Goal: Task Accomplishment & Management: Complete application form

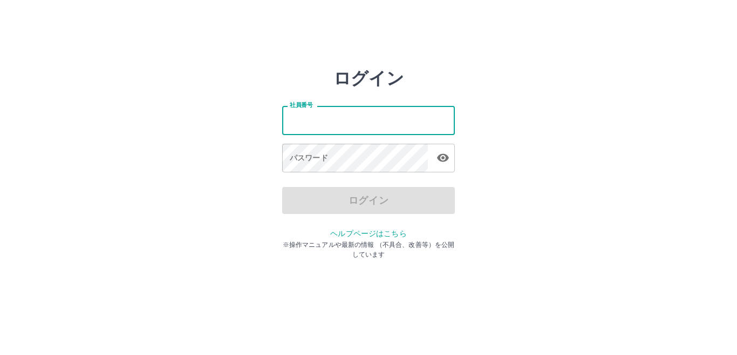
type input "*******"
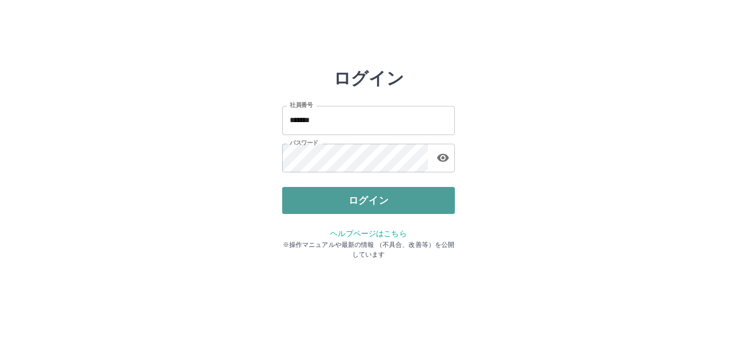
click at [363, 201] on button "ログイン" at bounding box center [368, 200] width 173 height 27
click at [363, 201] on div at bounding box center [368, 177] width 737 height 355
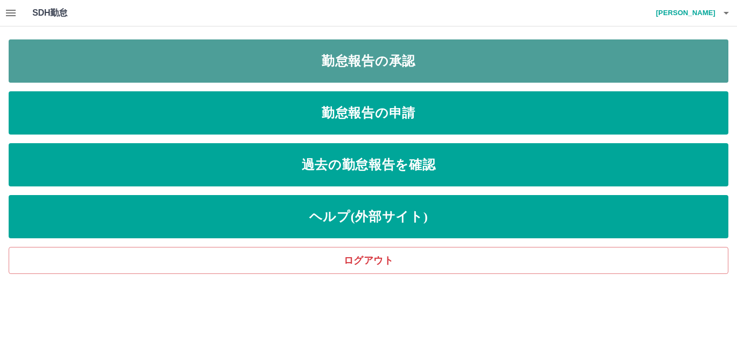
click at [355, 57] on link "勤怠報告の承認" at bounding box center [369, 60] width 720 height 43
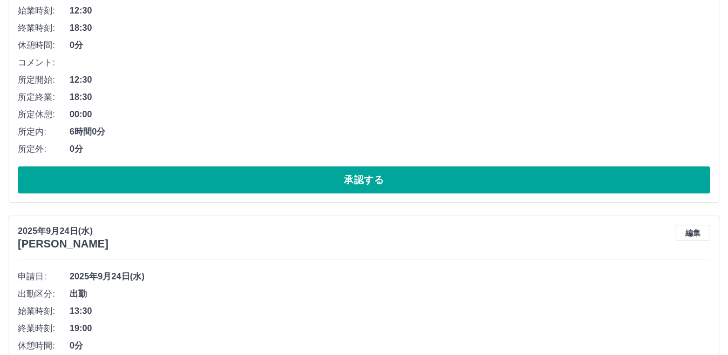
scroll to position [216, 0]
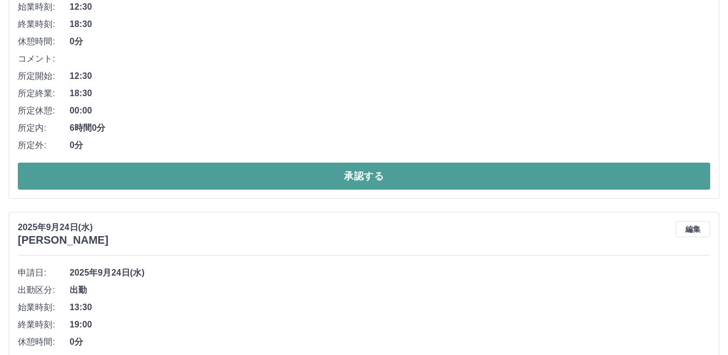
click at [372, 175] on button "承認する" at bounding box center [364, 175] width 692 height 27
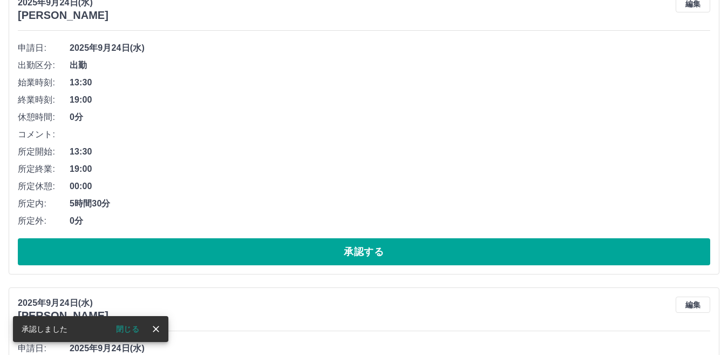
scroll to position [162, 0]
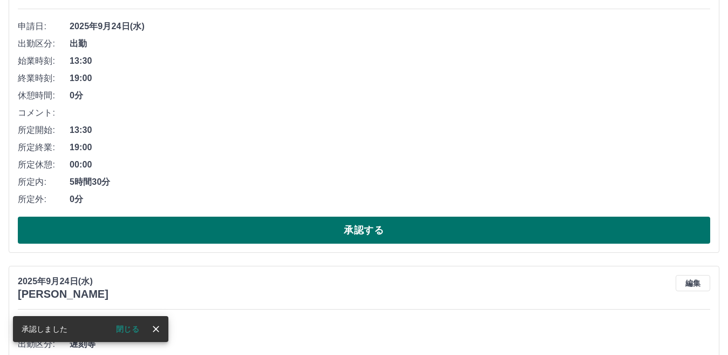
click at [365, 229] on button "承認する" at bounding box center [364, 229] width 692 height 27
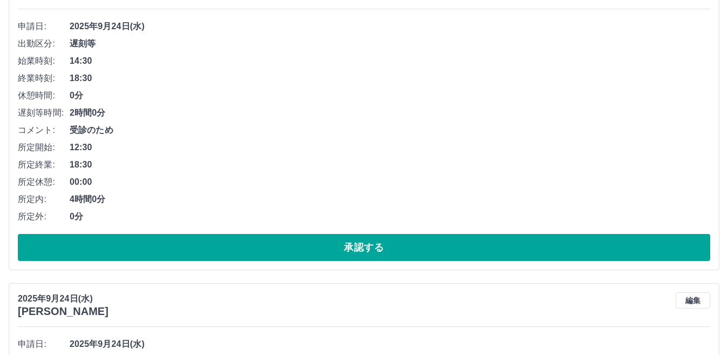
drag, startPoint x: 352, startPoint y: 251, endPoint x: 512, endPoint y: 172, distance: 178.6
click at [512, 171] on span "18:30" at bounding box center [390, 164] width 641 height 13
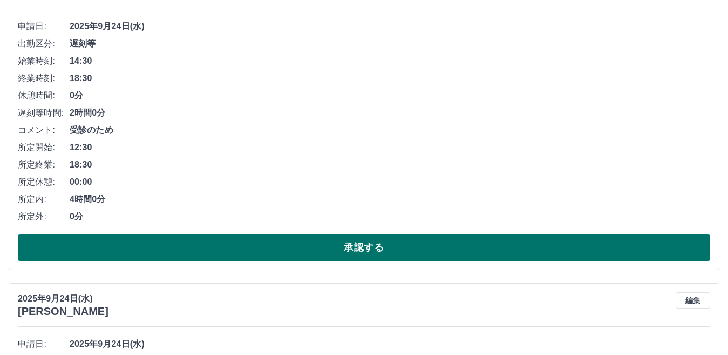
click at [358, 246] on button "承認する" at bounding box center [364, 247] width 692 height 27
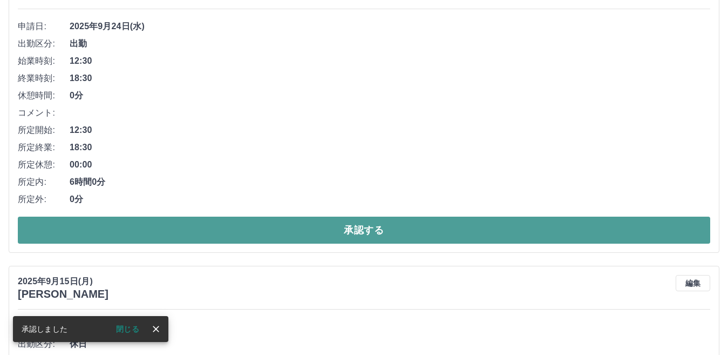
click at [360, 233] on button "承認する" at bounding box center [364, 229] width 692 height 27
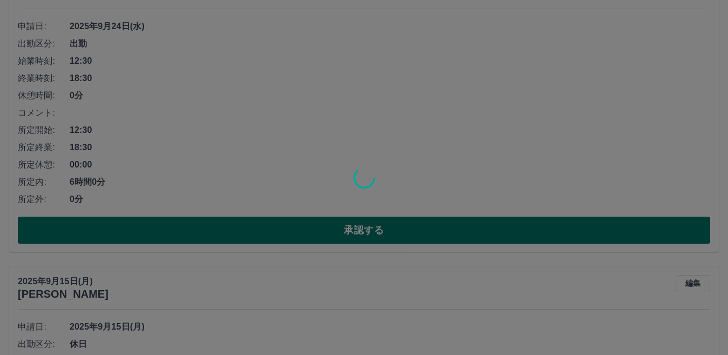
scroll to position [0, 0]
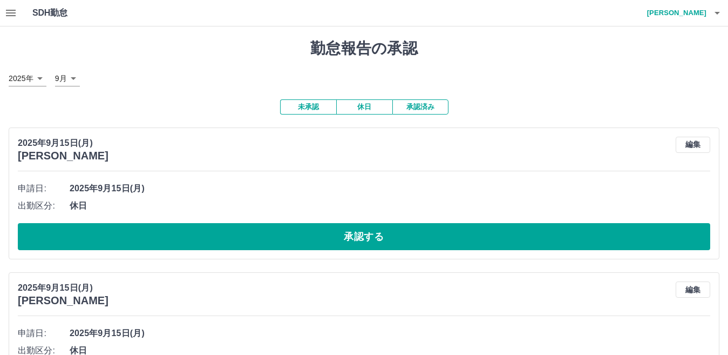
click at [714, 13] on icon "button" at bounding box center [717, 12] width 13 height 13
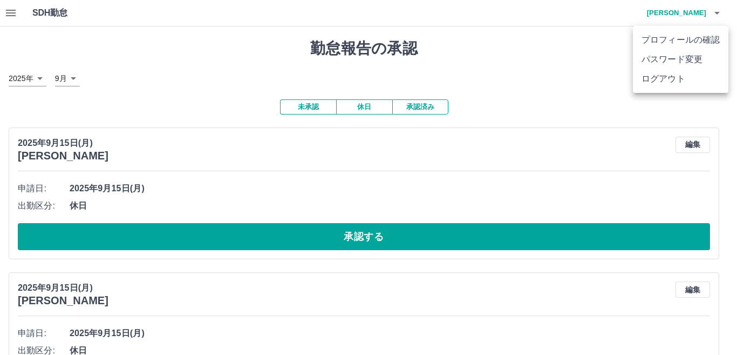
click at [564, 85] on div at bounding box center [368, 177] width 737 height 355
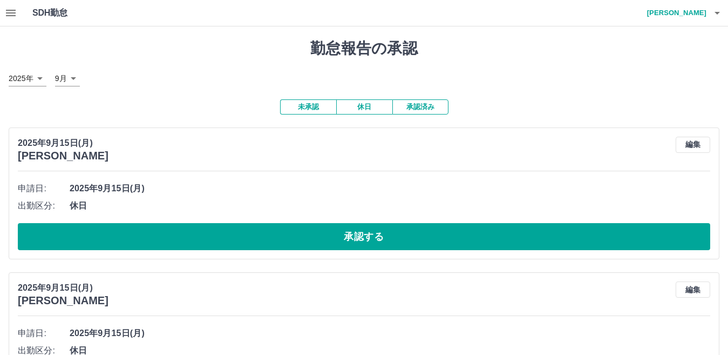
click at [24, 11] on div "SDH勤怠 市橋　良夫" at bounding box center [364, 13] width 728 height 26
click at [19, 15] on button "button" at bounding box center [11, 13] width 22 height 26
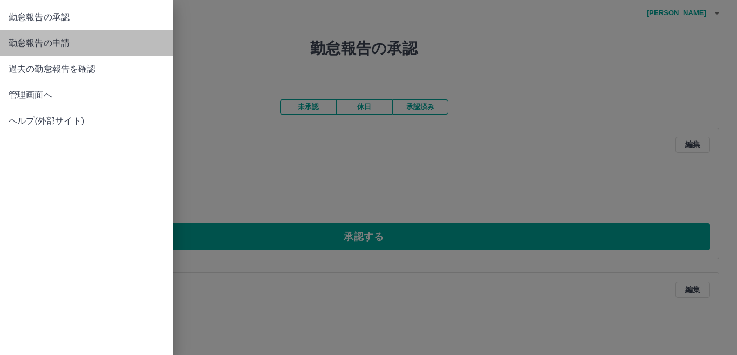
click at [64, 42] on span "勤怠報告の申請" at bounding box center [86, 43] width 155 height 13
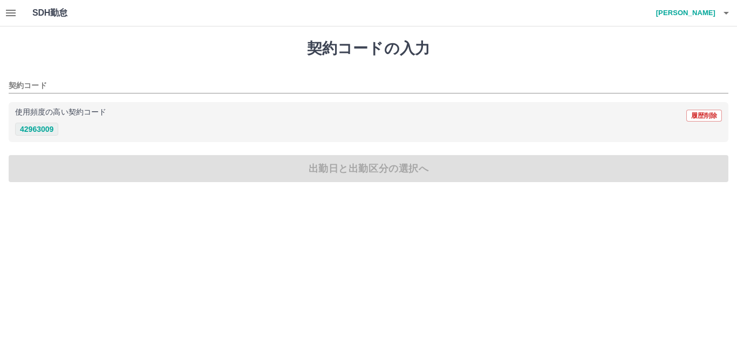
click at [35, 130] on button "42963009" at bounding box center [36, 128] width 43 height 13
type input "********"
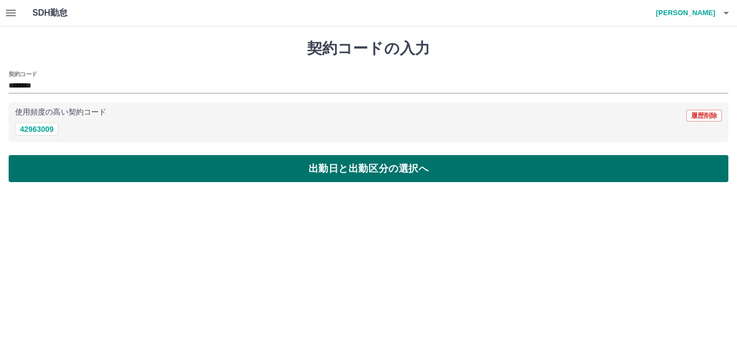
click at [351, 167] on button "出勤日と出勤区分の選択へ" at bounding box center [369, 168] width 720 height 27
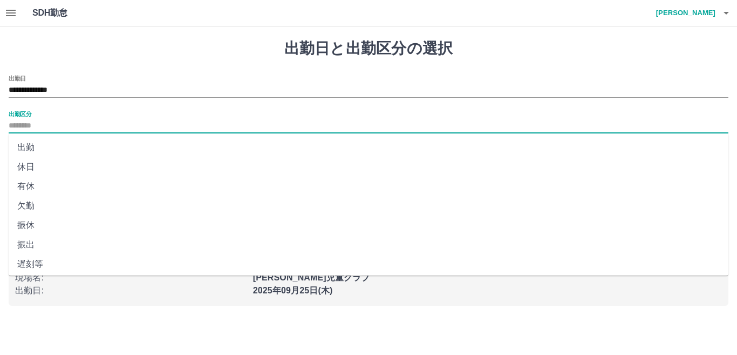
click at [17, 120] on input "出勤区分" at bounding box center [369, 125] width 720 height 13
drag, startPoint x: 34, startPoint y: 146, endPoint x: 58, endPoint y: 145, distance: 24.3
click at [35, 145] on li "出勤" at bounding box center [369, 147] width 720 height 19
type input "**"
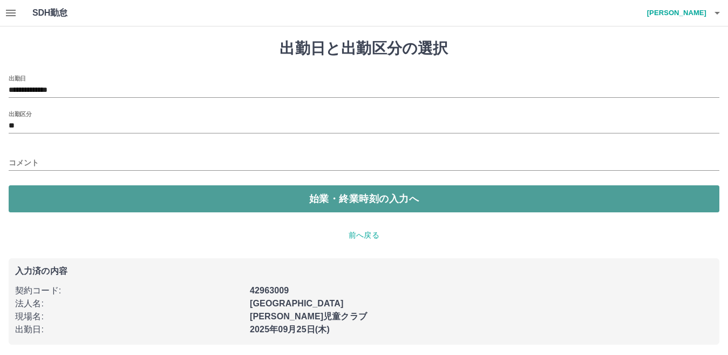
click at [393, 200] on button "始業・終業時刻の入力へ" at bounding box center [364, 198] width 711 height 27
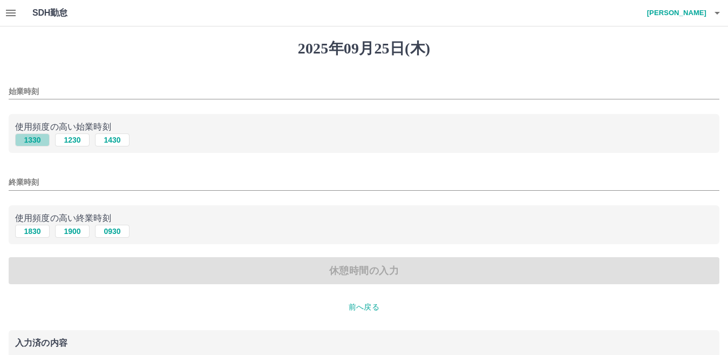
click at [32, 140] on button "1330" at bounding box center [32, 139] width 35 height 13
type input "****"
click at [26, 178] on input "終業時刻" at bounding box center [364, 182] width 711 height 16
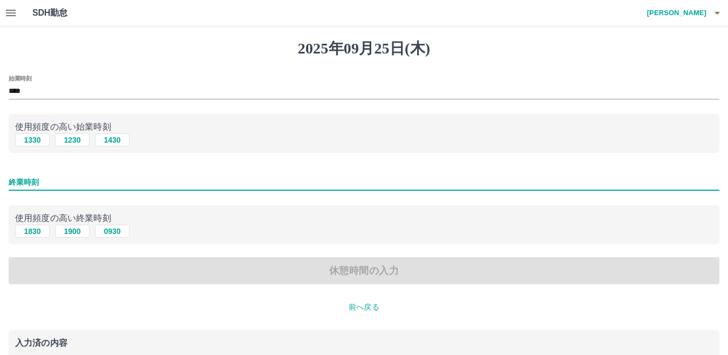
type input "****"
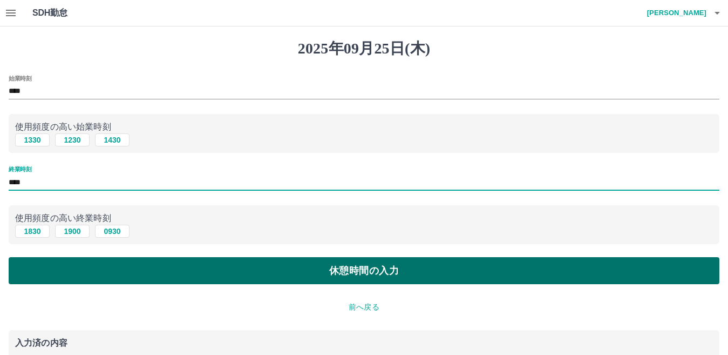
click at [368, 274] on button "休憩時間の入力" at bounding box center [364, 270] width 711 height 27
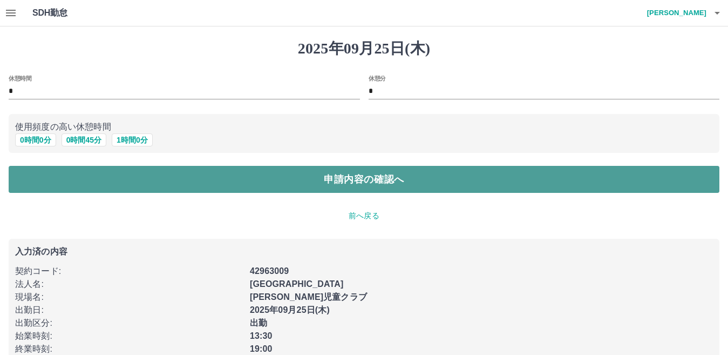
click at [375, 173] on button "申請内容の確認へ" at bounding box center [364, 179] width 711 height 27
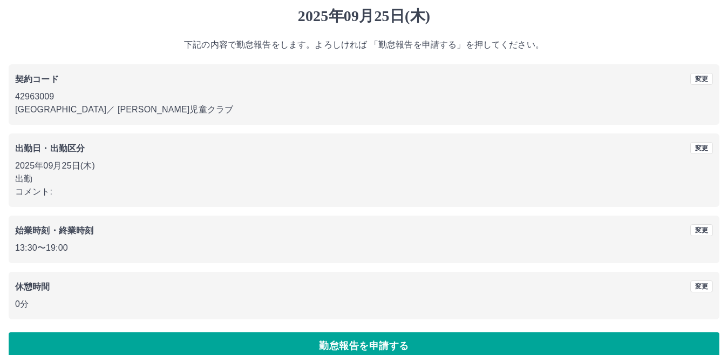
scroll to position [50, 0]
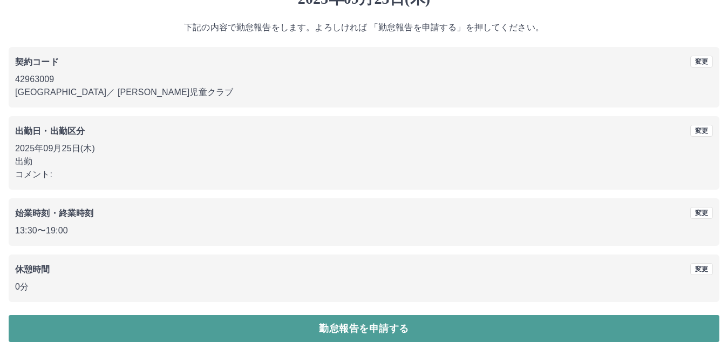
click at [357, 328] on button "勤怠報告を申請する" at bounding box center [364, 328] width 711 height 27
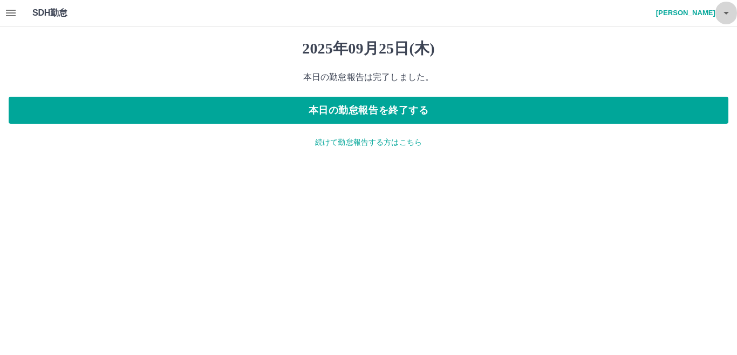
click at [724, 11] on icon "button" at bounding box center [726, 12] width 13 height 13
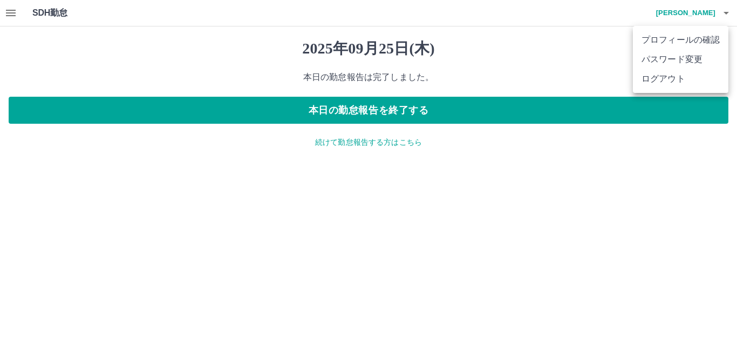
click at [684, 77] on li "ログアウト" at bounding box center [681, 78] width 96 height 19
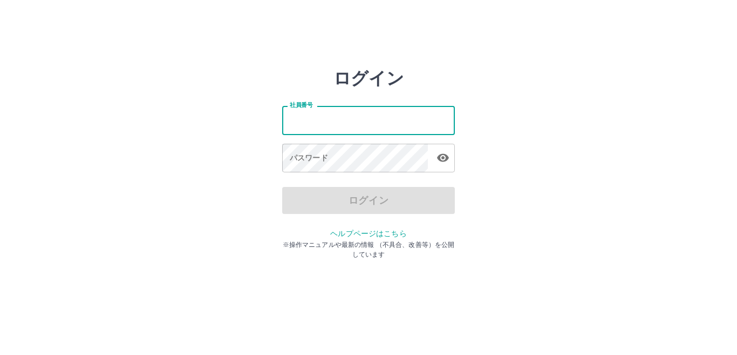
click at [382, 120] on input "社員番号" at bounding box center [368, 120] width 173 height 29
type input "*******"
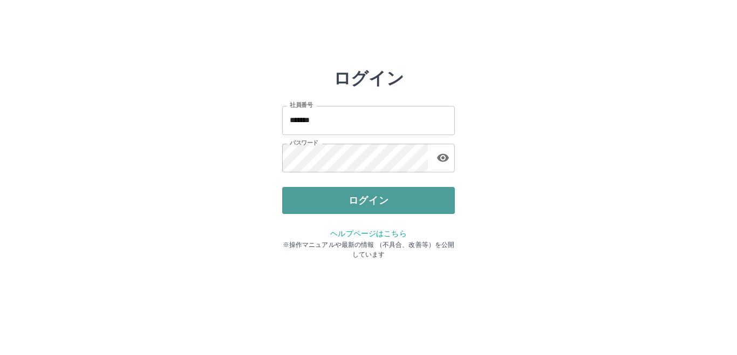
click at [356, 203] on button "ログイン" at bounding box center [368, 200] width 173 height 27
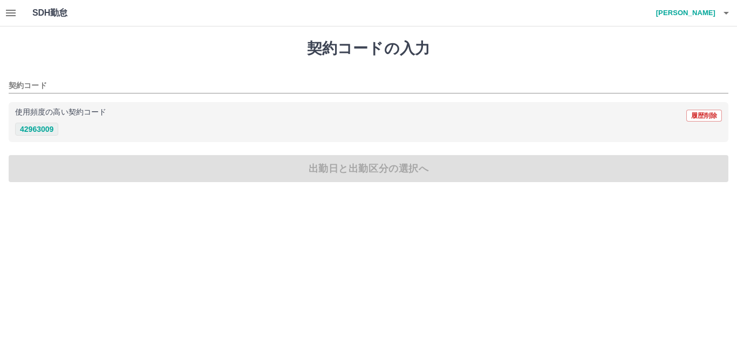
click at [40, 131] on button "42963009" at bounding box center [36, 128] width 43 height 13
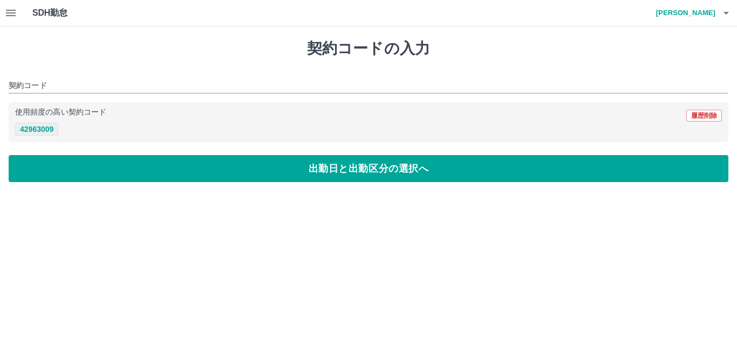
type input "********"
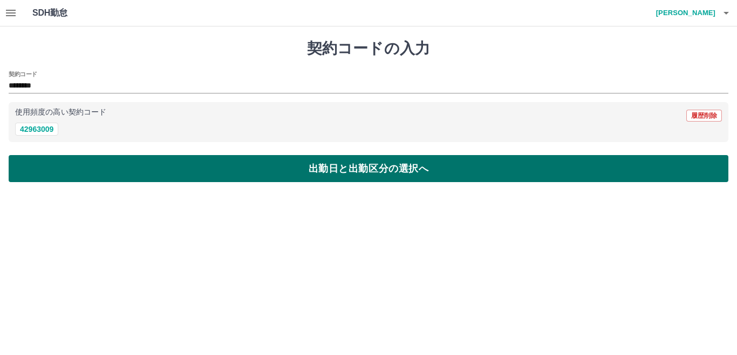
click at [357, 161] on button "出勤日と出勤区分の選択へ" at bounding box center [369, 168] width 720 height 27
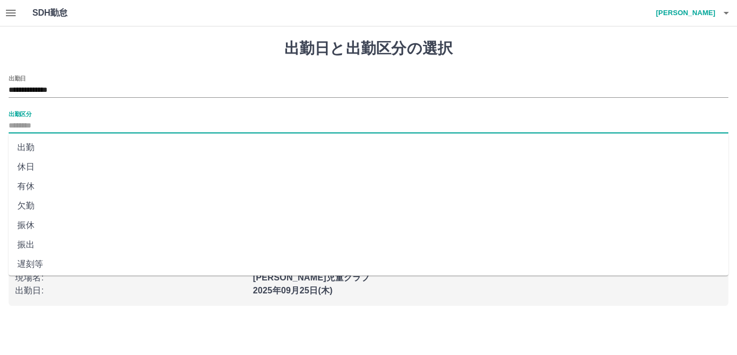
click at [44, 128] on input "出勤区分" at bounding box center [369, 125] width 720 height 13
click at [35, 147] on li "出勤" at bounding box center [369, 147] width 720 height 19
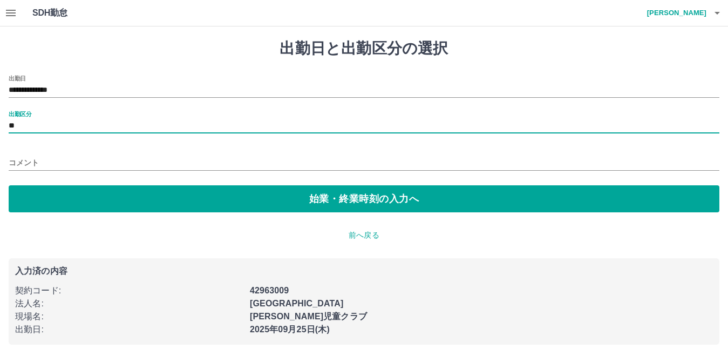
click at [42, 162] on input "コメント" at bounding box center [364, 163] width 711 height 16
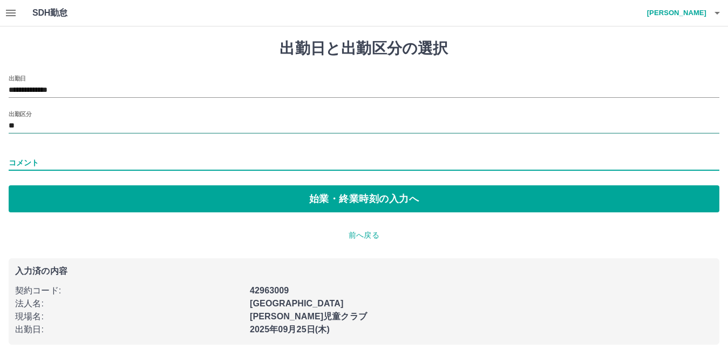
click at [22, 120] on input "**" at bounding box center [364, 125] width 711 height 13
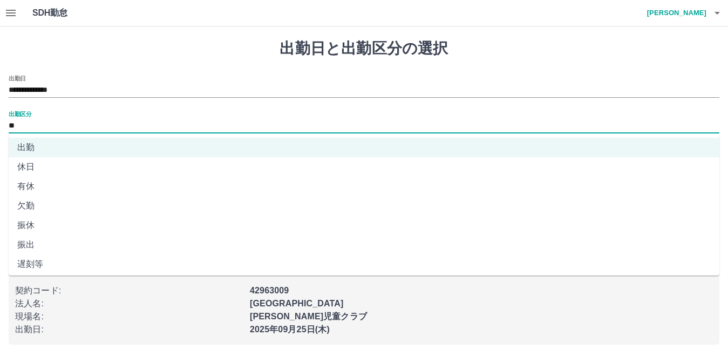
click at [30, 187] on li "有休" at bounding box center [364, 185] width 711 height 19
type input "**"
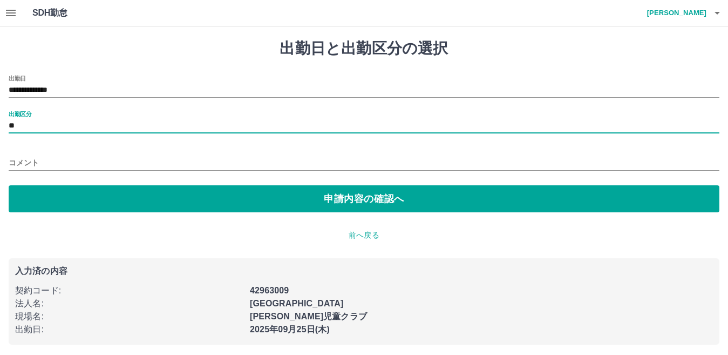
click at [43, 163] on input "コメント" at bounding box center [364, 163] width 711 height 16
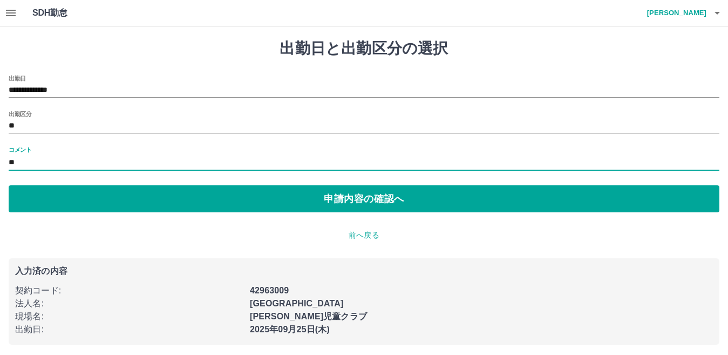
type input "*"
type input "*****"
click at [468, 234] on p "前へ戻る" at bounding box center [364, 234] width 711 height 11
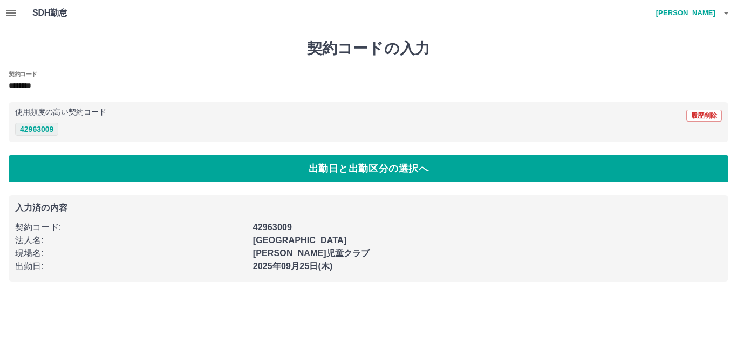
click at [33, 129] on button "42963009" at bounding box center [36, 128] width 43 height 13
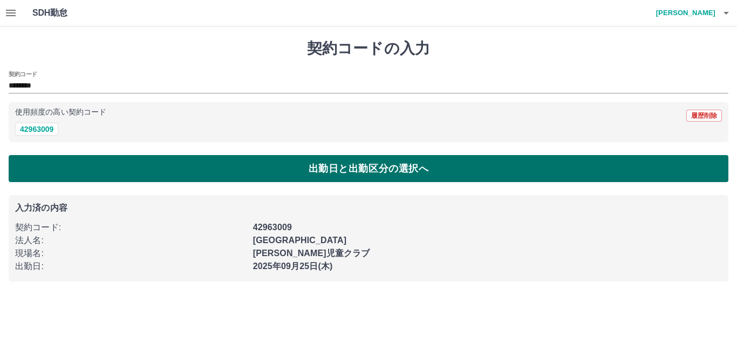
click at [383, 170] on button "出勤日と出勤区分の選択へ" at bounding box center [369, 168] width 720 height 27
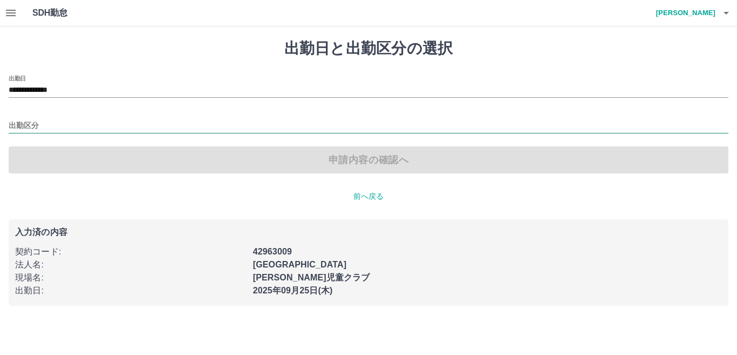
click at [31, 124] on input "出勤区分" at bounding box center [369, 125] width 720 height 13
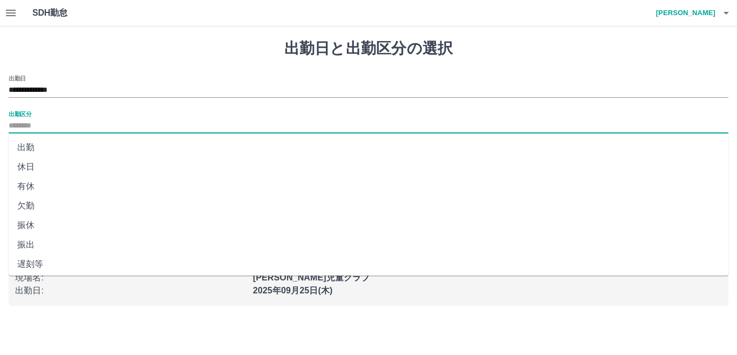
click at [31, 183] on li "有休" at bounding box center [369, 185] width 720 height 19
type input "**"
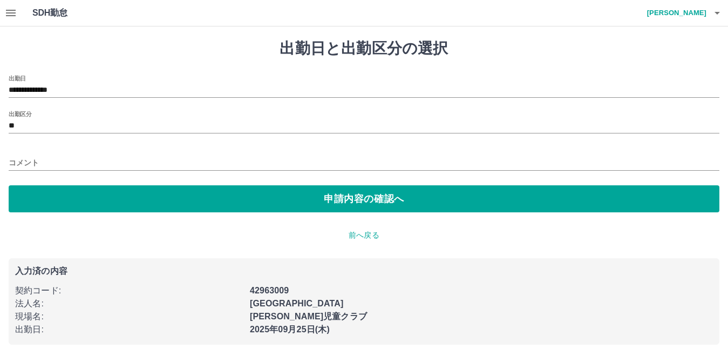
click at [44, 152] on div "コメント" at bounding box center [364, 159] width 711 height 26
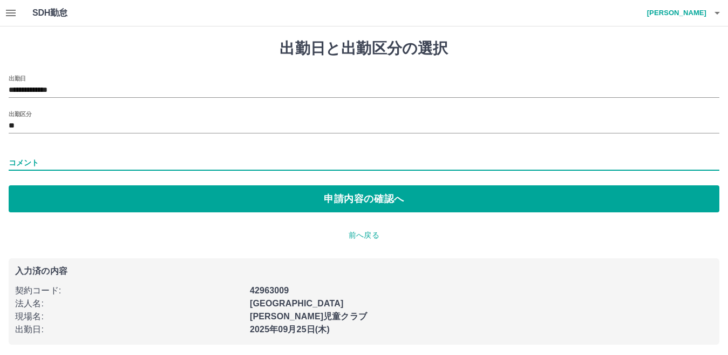
click at [47, 157] on input "コメント" at bounding box center [364, 163] width 711 height 16
type input "*****"
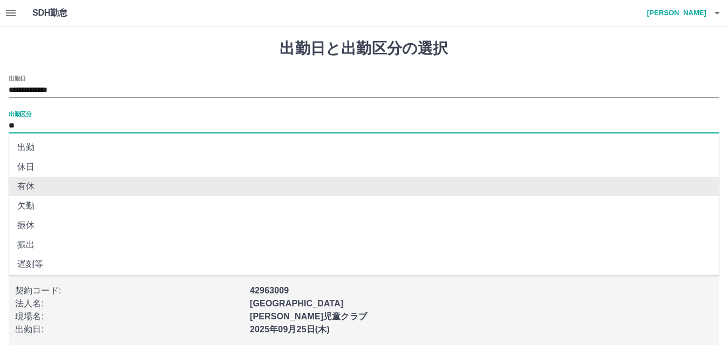
click at [43, 130] on input "**" at bounding box center [364, 125] width 711 height 13
click at [38, 184] on li "有休" at bounding box center [364, 185] width 711 height 19
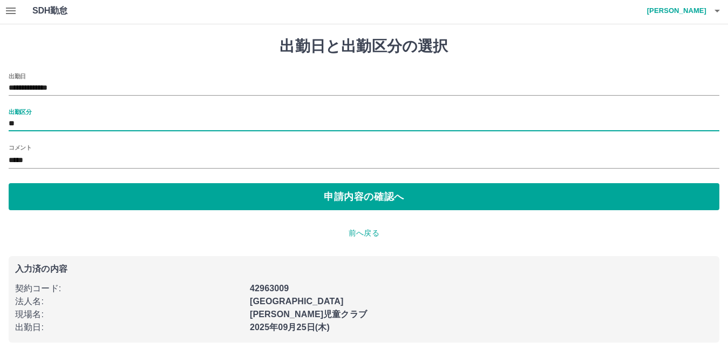
scroll to position [3, 0]
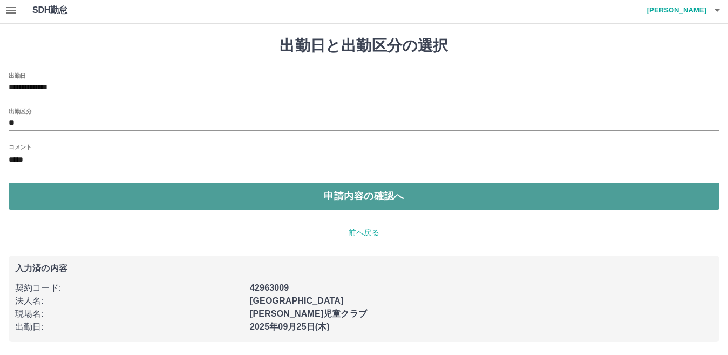
click at [401, 202] on button "申請内容の確認へ" at bounding box center [364, 195] width 711 height 27
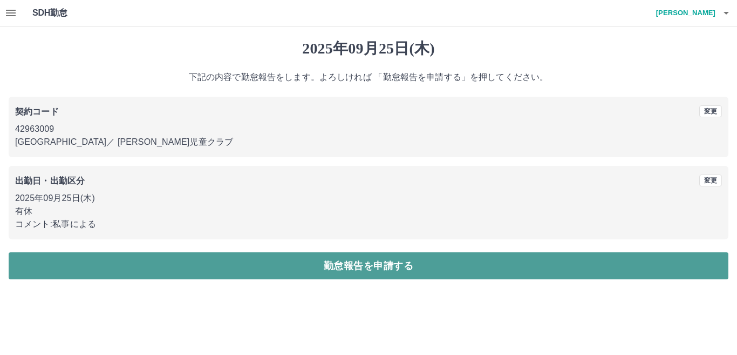
click at [375, 261] on button "勤怠報告を申請する" at bounding box center [369, 265] width 720 height 27
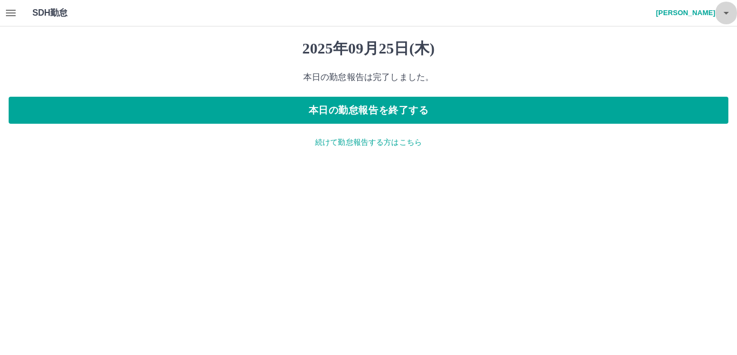
click at [726, 13] on icon "button" at bounding box center [726, 13] width 5 height 3
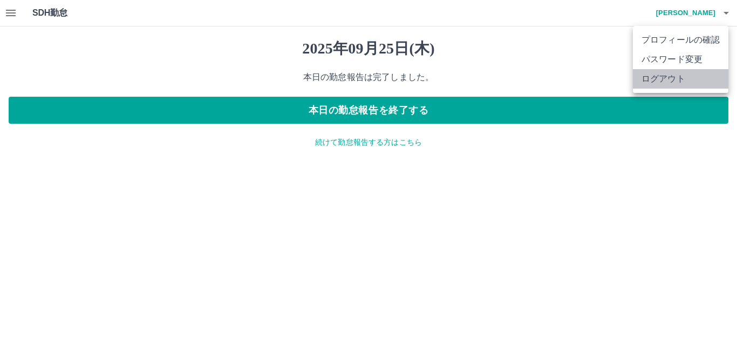
click at [670, 79] on li "ログアウト" at bounding box center [681, 78] width 96 height 19
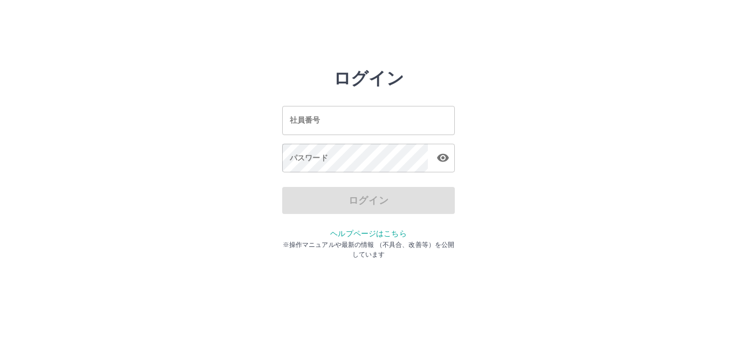
click at [331, 123] on input "社員番号" at bounding box center [368, 120] width 173 height 29
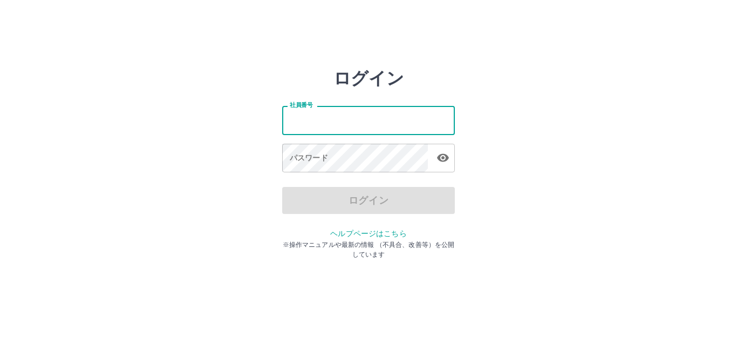
type input "*******"
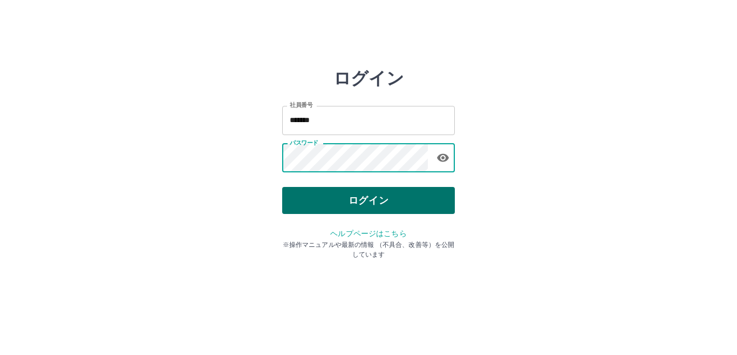
click at [366, 196] on button "ログイン" at bounding box center [368, 200] width 173 height 27
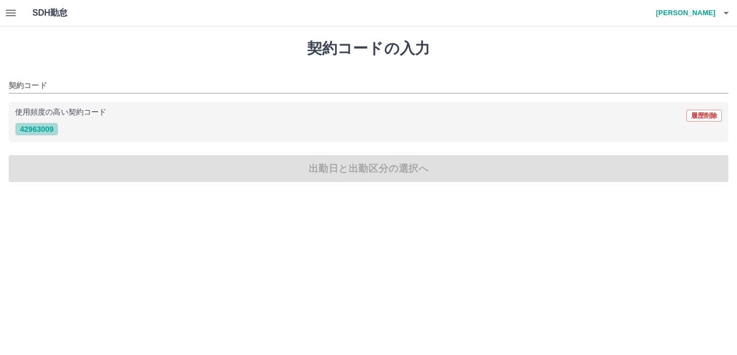
click at [33, 127] on button "42963009" at bounding box center [36, 128] width 43 height 13
type input "********"
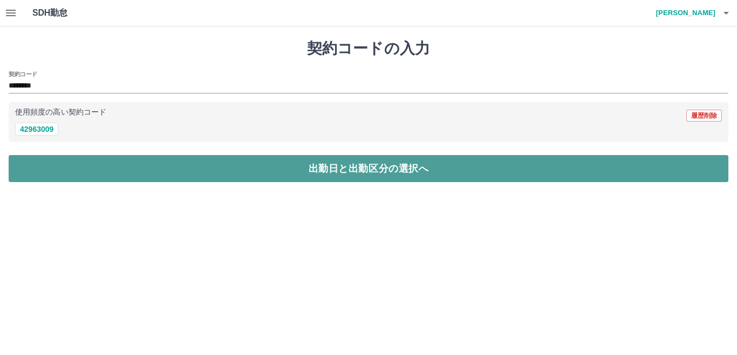
click at [341, 165] on button "出勤日と出勤区分の選択へ" at bounding box center [369, 168] width 720 height 27
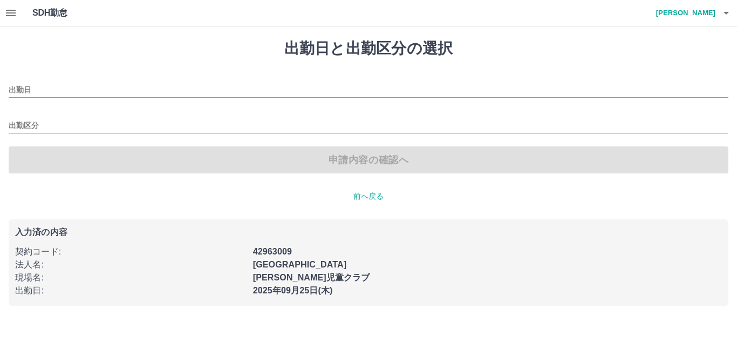
type input "**********"
click at [33, 119] on input "出勤区分" at bounding box center [369, 125] width 720 height 13
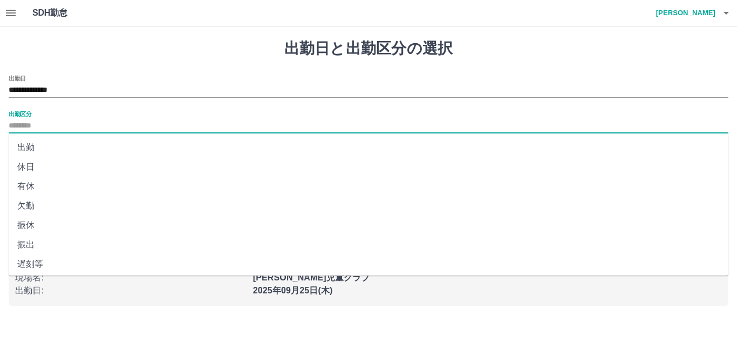
click at [33, 149] on li "出勤" at bounding box center [369, 147] width 720 height 19
type input "**"
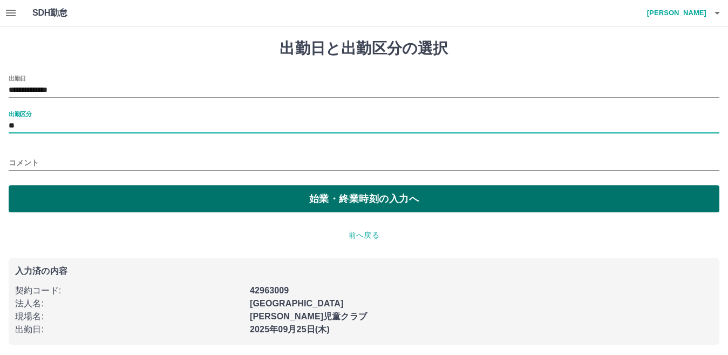
click at [349, 198] on button "始業・終業時刻の入力へ" at bounding box center [364, 198] width 711 height 27
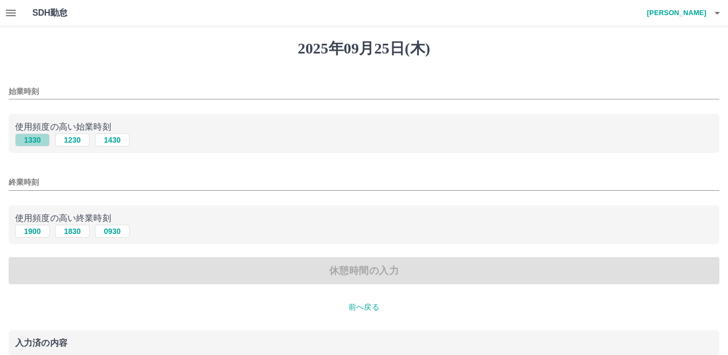
click at [26, 140] on button "1330" at bounding box center [32, 139] width 35 height 13
type input "****"
click at [30, 179] on input "終業時刻" at bounding box center [364, 182] width 711 height 16
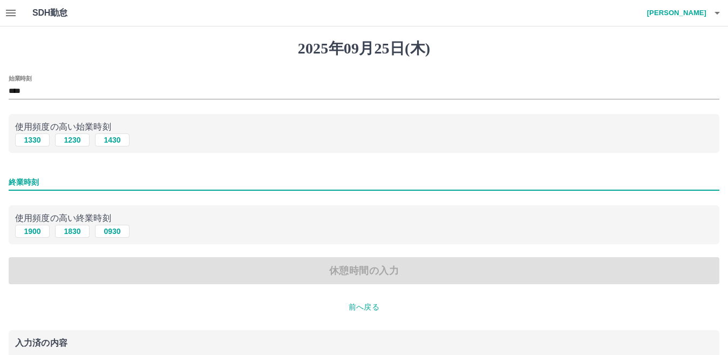
type input "****"
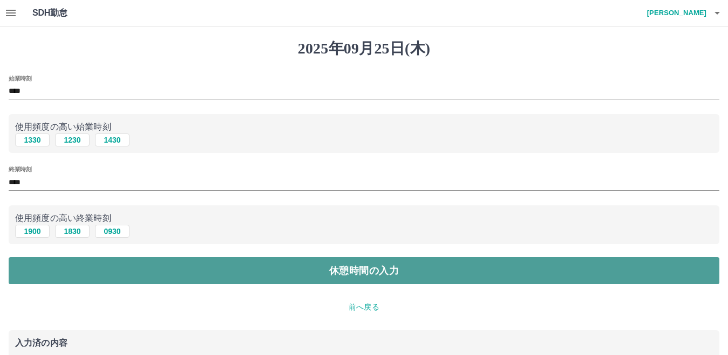
click at [369, 263] on button "休憩時間の入力" at bounding box center [364, 270] width 711 height 27
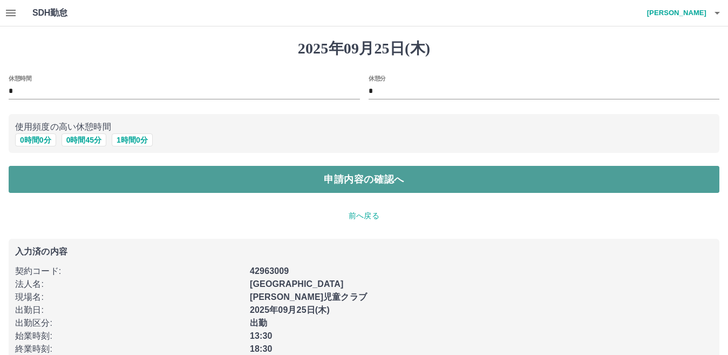
click at [389, 181] on button "申請内容の確認へ" at bounding box center [364, 179] width 711 height 27
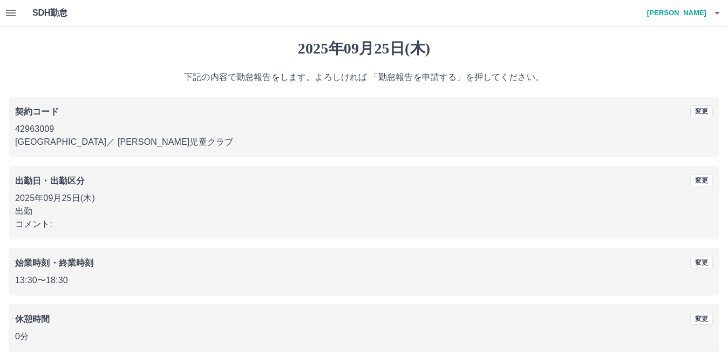
scroll to position [50, 0]
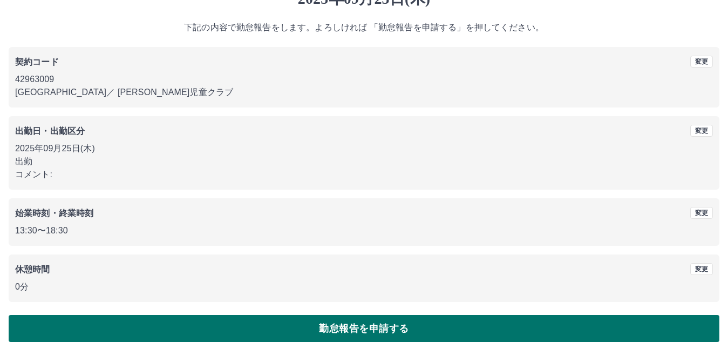
click at [345, 325] on button "勤怠報告を申請する" at bounding box center [364, 328] width 711 height 27
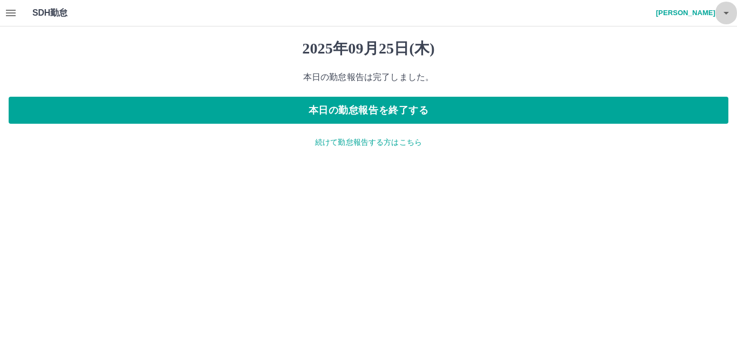
click at [726, 12] on icon "button" at bounding box center [726, 13] width 5 height 3
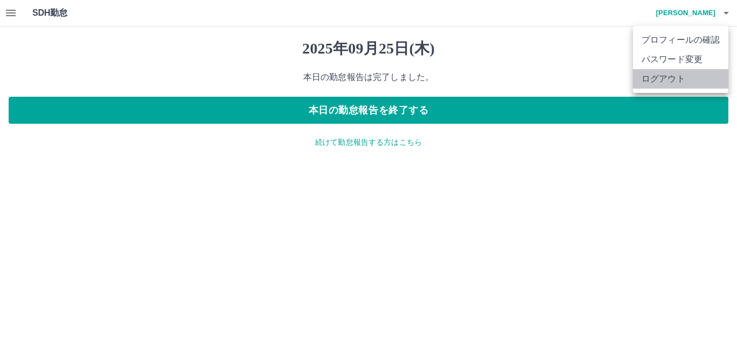
click at [682, 73] on li "ログアウト" at bounding box center [681, 78] width 96 height 19
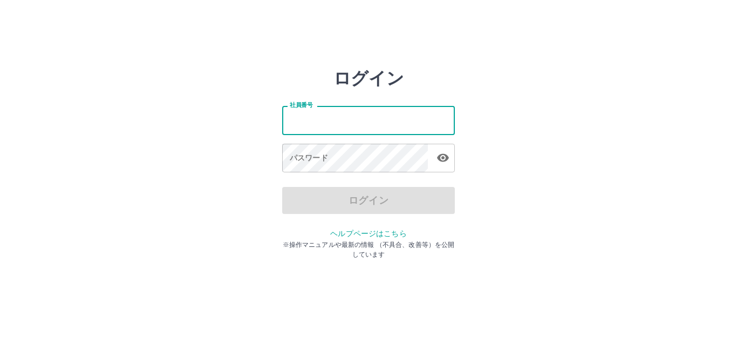
click at [335, 120] on input "社員番号" at bounding box center [368, 120] width 173 height 29
type input "*******"
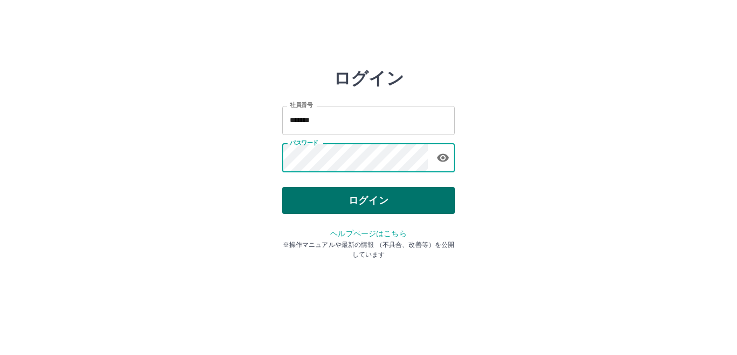
click at [364, 200] on button "ログイン" at bounding box center [368, 200] width 173 height 27
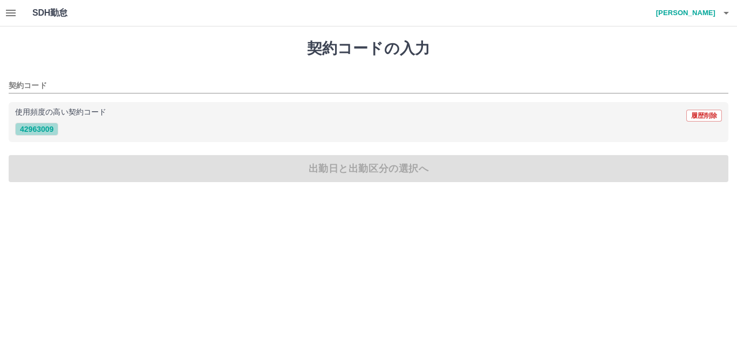
click at [33, 124] on button "42963009" at bounding box center [36, 128] width 43 height 13
type input "********"
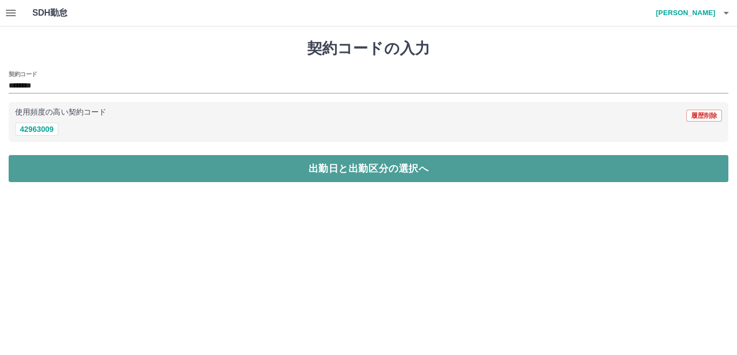
click at [356, 165] on button "出勤日と出勤区分の選択へ" at bounding box center [369, 168] width 720 height 27
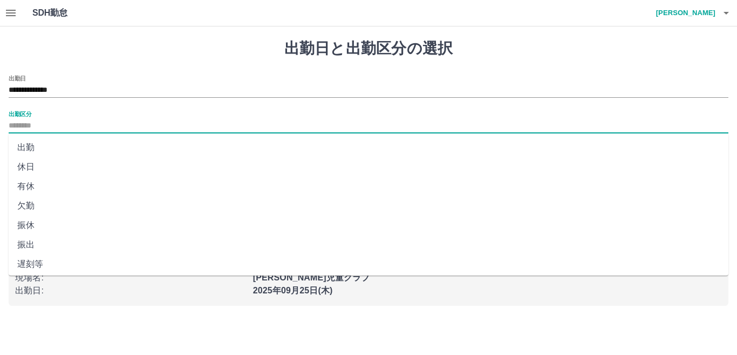
click at [36, 119] on input "出勤区分" at bounding box center [369, 125] width 720 height 13
click at [36, 150] on li "出勤" at bounding box center [369, 147] width 720 height 19
type input "**"
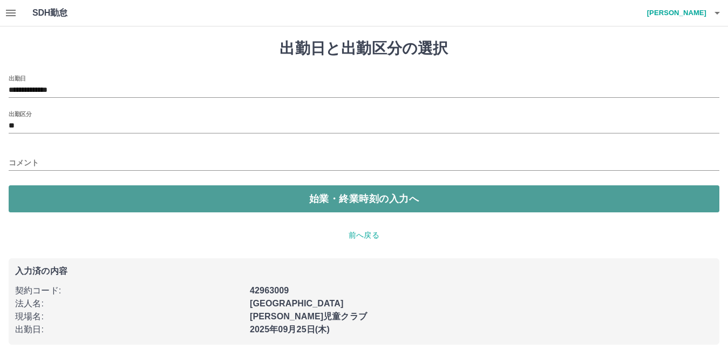
click at [371, 202] on button "始業・終業時刻の入力へ" at bounding box center [364, 198] width 711 height 27
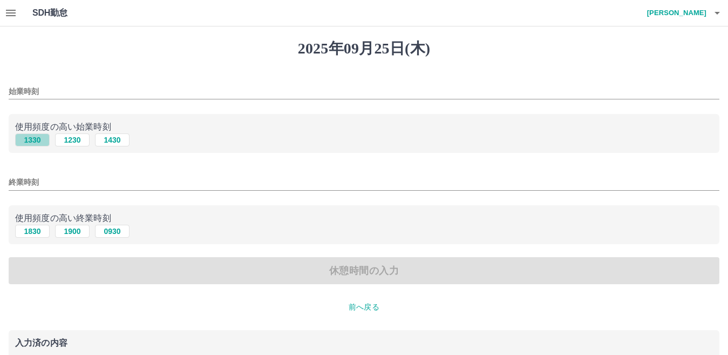
click at [36, 139] on button "1330" at bounding box center [32, 139] width 35 height 13
type input "****"
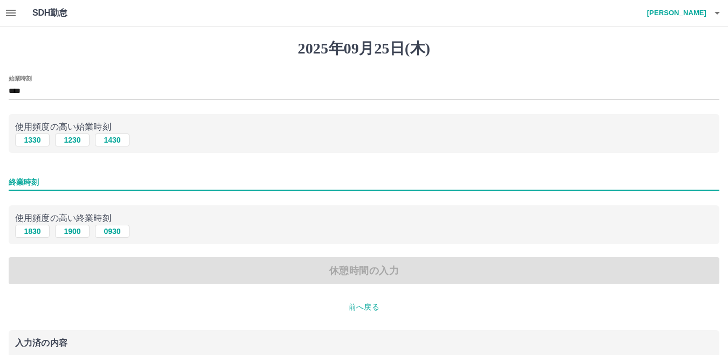
click at [37, 183] on input "終業時刻" at bounding box center [364, 182] width 711 height 16
type input "****"
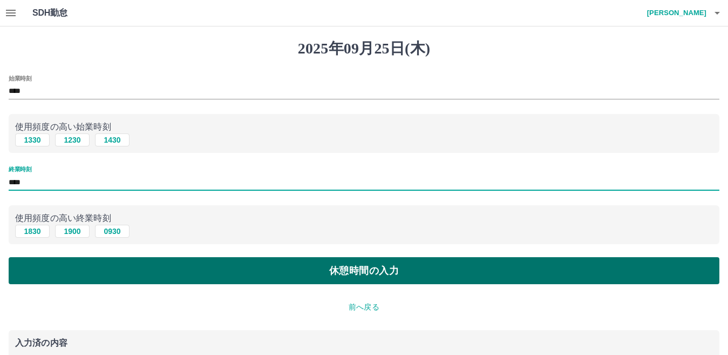
click at [400, 270] on button "休憩時間の入力" at bounding box center [364, 270] width 711 height 27
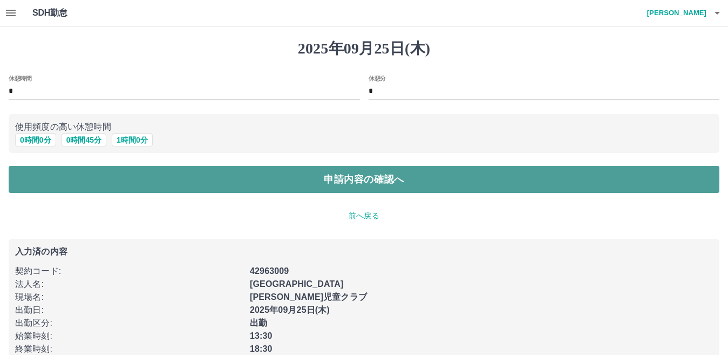
click at [386, 177] on button "申請内容の確認へ" at bounding box center [364, 179] width 711 height 27
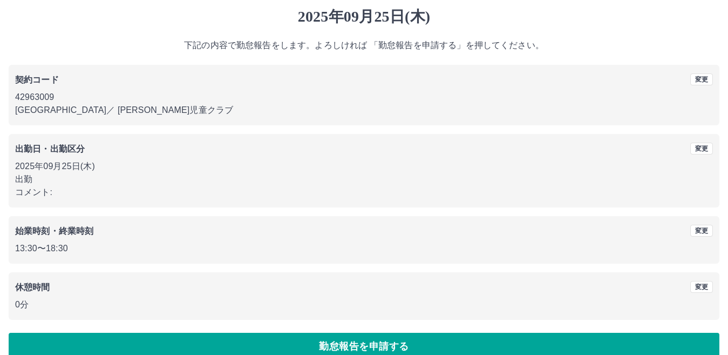
scroll to position [50, 0]
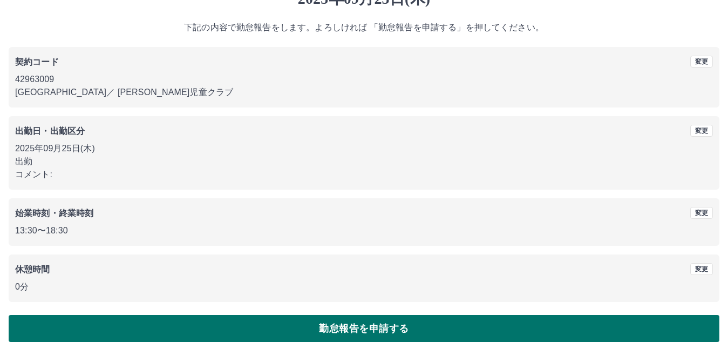
click at [364, 325] on button "勤怠報告を申請する" at bounding box center [364, 328] width 711 height 27
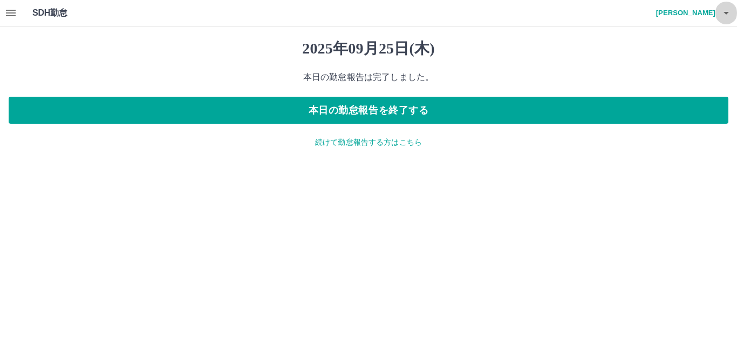
click at [726, 13] on icon "button" at bounding box center [726, 13] width 5 height 3
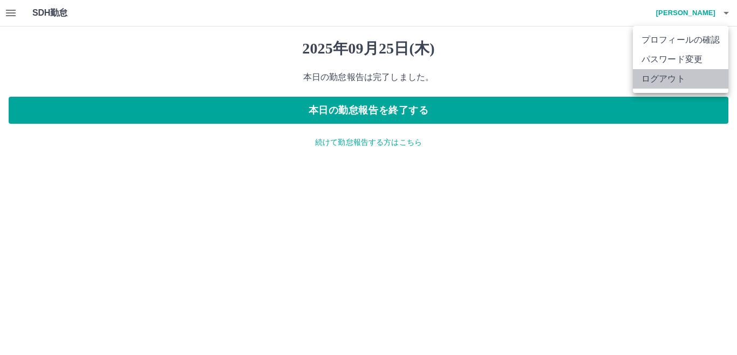
click at [685, 80] on li "ログアウト" at bounding box center [681, 78] width 96 height 19
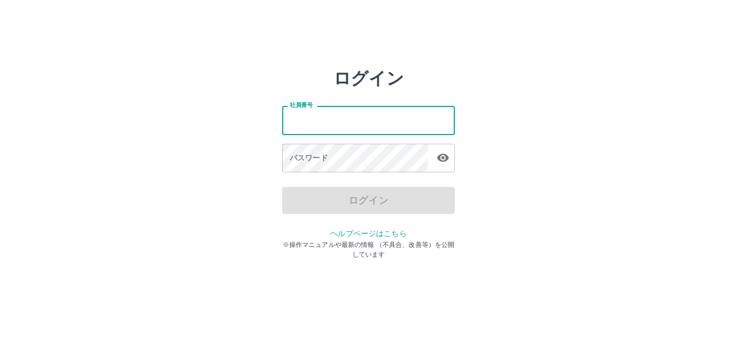
click at [359, 120] on input "社員番号" at bounding box center [368, 120] width 173 height 29
type input "*******"
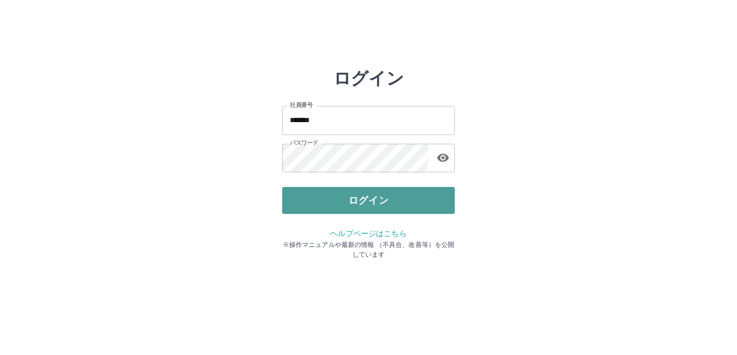
click at [385, 201] on button "ログイン" at bounding box center [368, 200] width 173 height 27
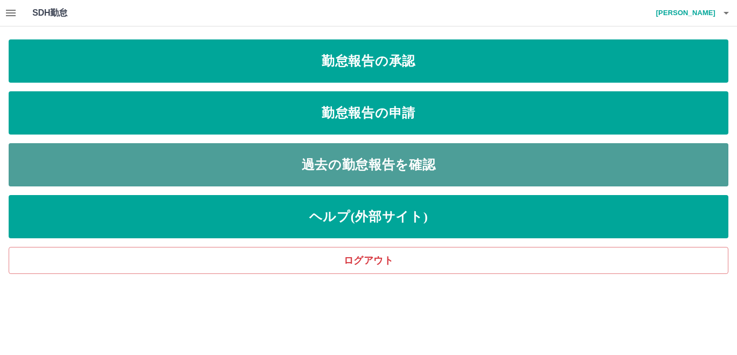
click at [385, 164] on link "過去の勤怠報告を確認" at bounding box center [369, 164] width 720 height 43
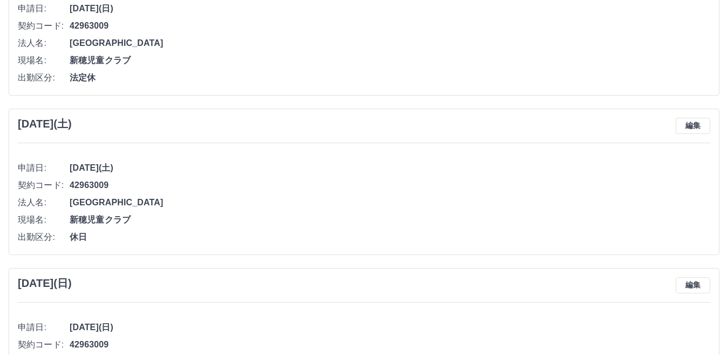
scroll to position [3834, 0]
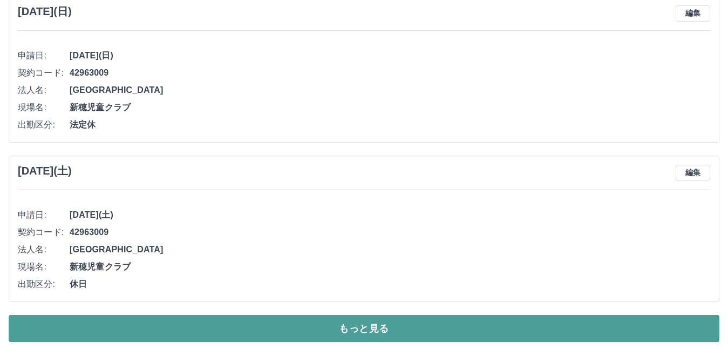
click at [344, 322] on button "もっと見る" at bounding box center [364, 328] width 711 height 27
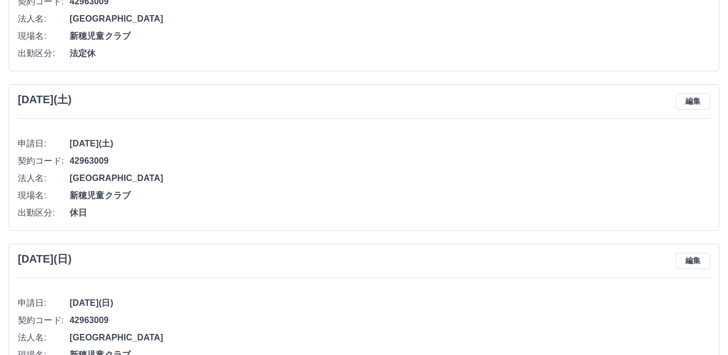
scroll to position [7814, 0]
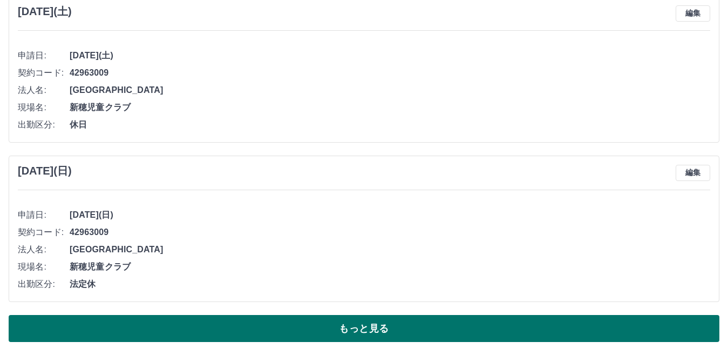
click at [364, 329] on button "もっと見る" at bounding box center [364, 328] width 711 height 27
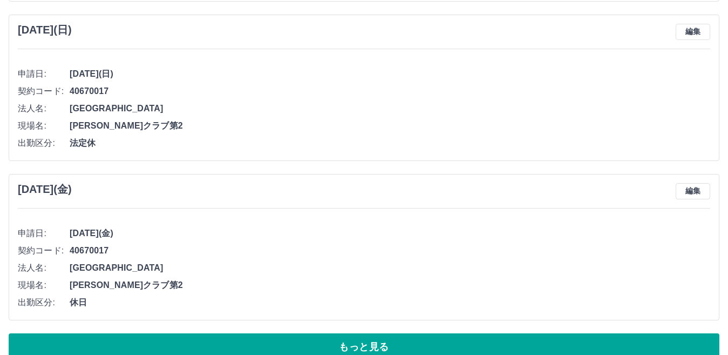
scroll to position [11793, 0]
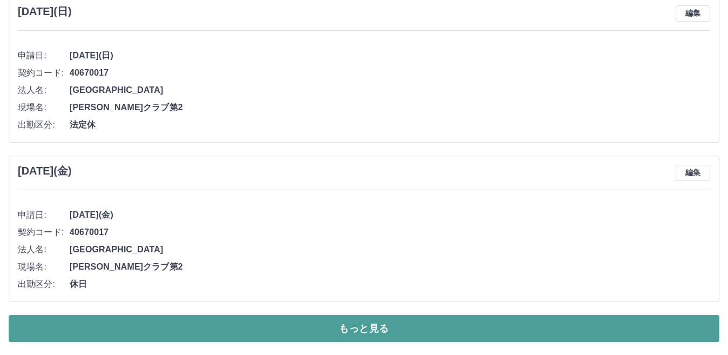
click at [389, 328] on button "もっと見る" at bounding box center [364, 328] width 711 height 27
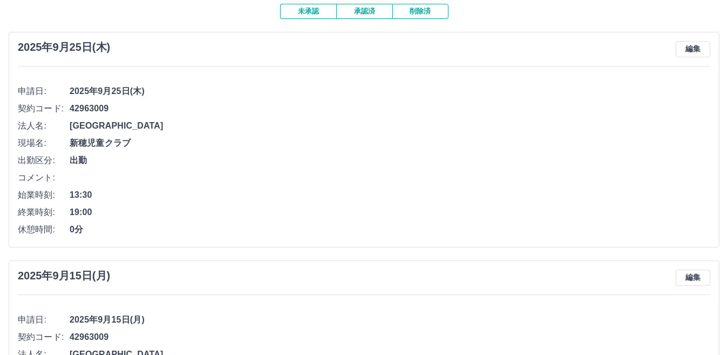
scroll to position [0, 0]
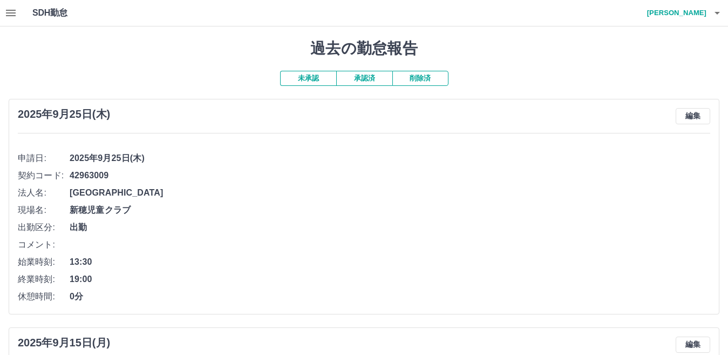
click at [363, 77] on button "承認済" at bounding box center [364, 78] width 56 height 15
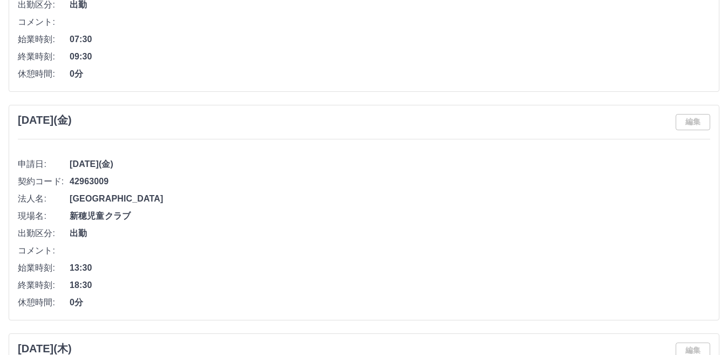
scroll to position [5509, 0]
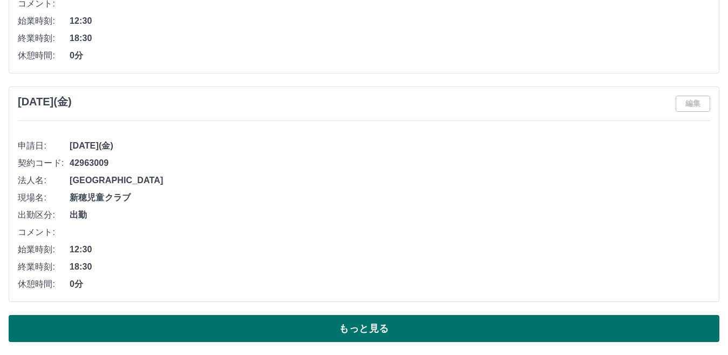
click at [374, 321] on button "もっと見る" at bounding box center [364, 328] width 711 height 27
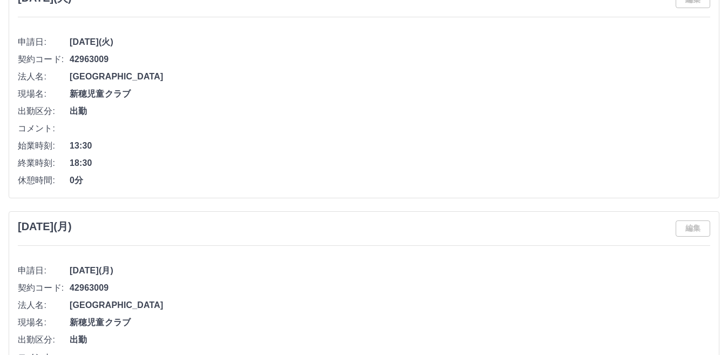
scroll to position [11164, 0]
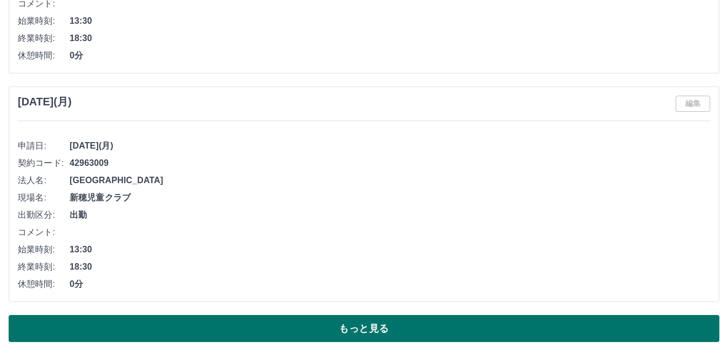
click at [358, 326] on button "もっと見る" at bounding box center [364, 328] width 711 height 27
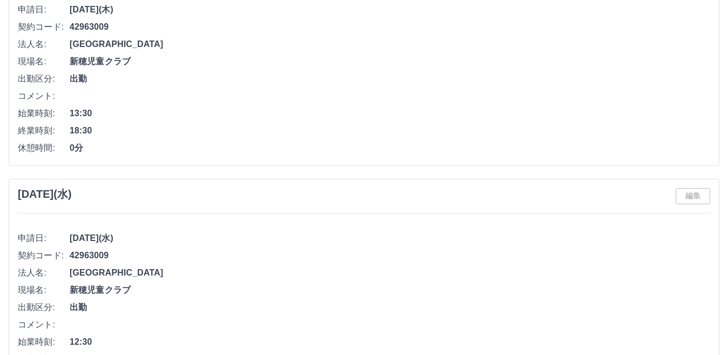
scroll to position [16870, 0]
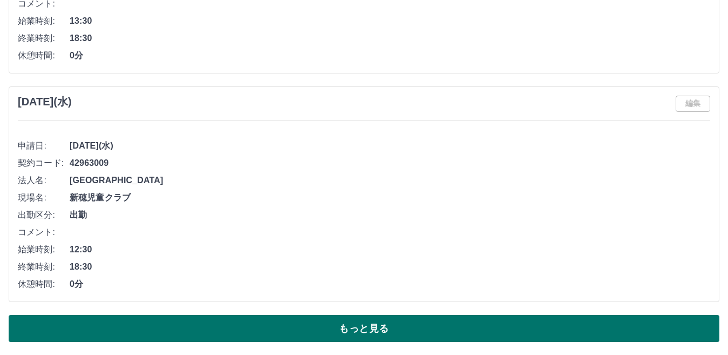
click at [353, 326] on button "もっと見る" at bounding box center [364, 328] width 711 height 27
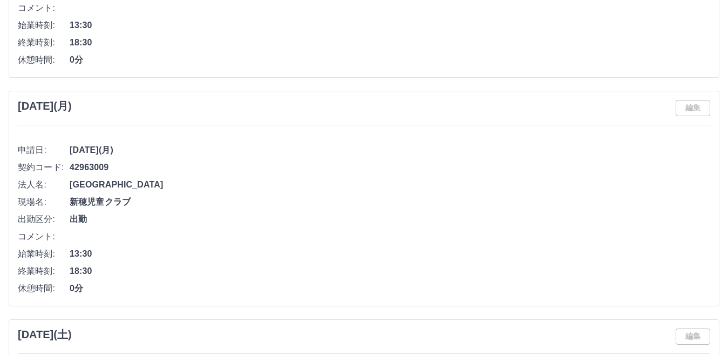
scroll to position [22525, 0]
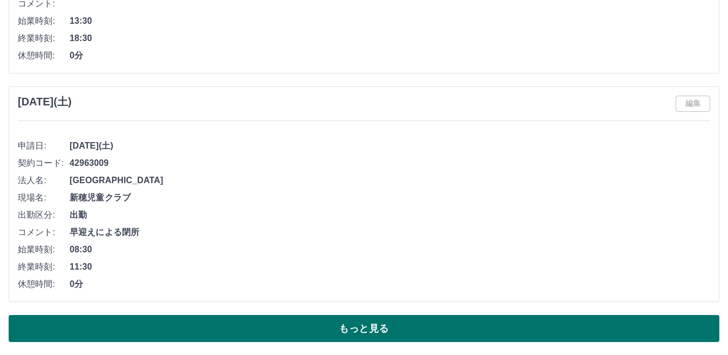
click at [378, 325] on button "もっと見る" at bounding box center [364, 328] width 711 height 27
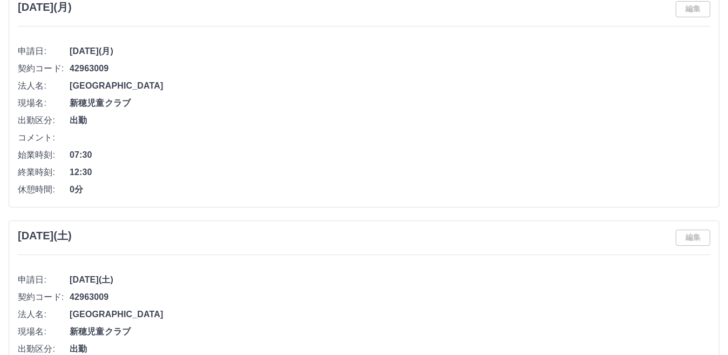
scroll to position [28248, 0]
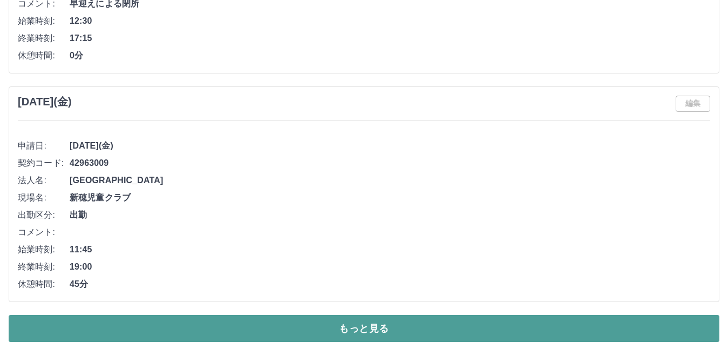
click at [345, 329] on button "もっと見る" at bounding box center [364, 328] width 711 height 27
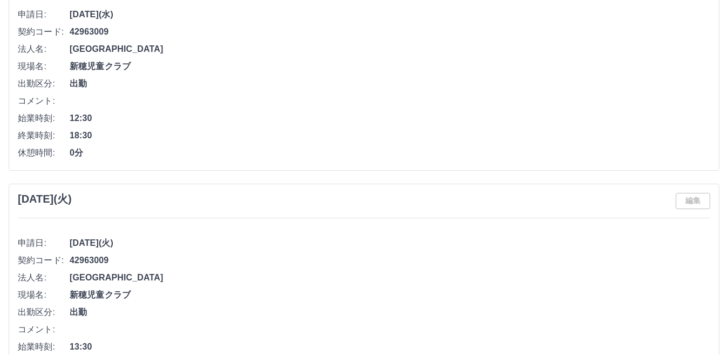
scroll to position [33955, 0]
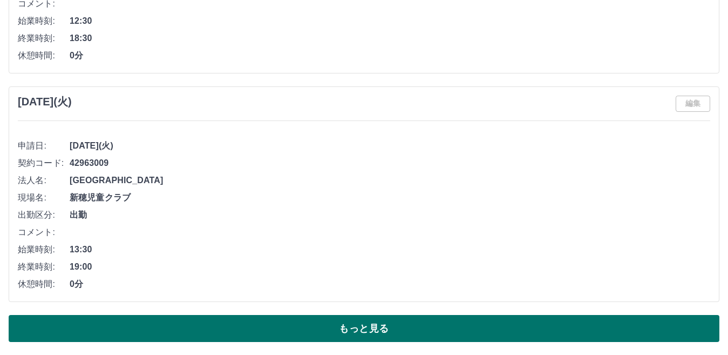
click at [373, 324] on button "もっと見る" at bounding box center [364, 328] width 711 height 27
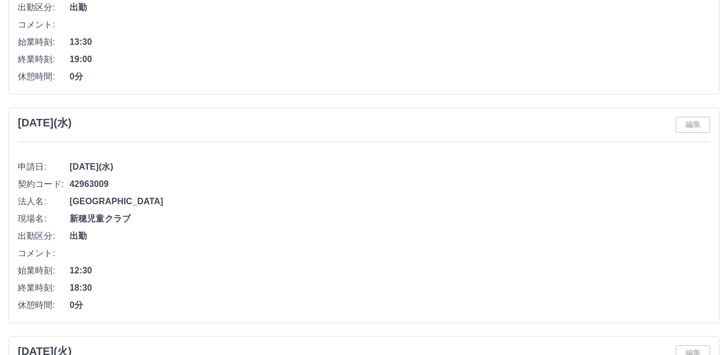
scroll to position [39609, 0]
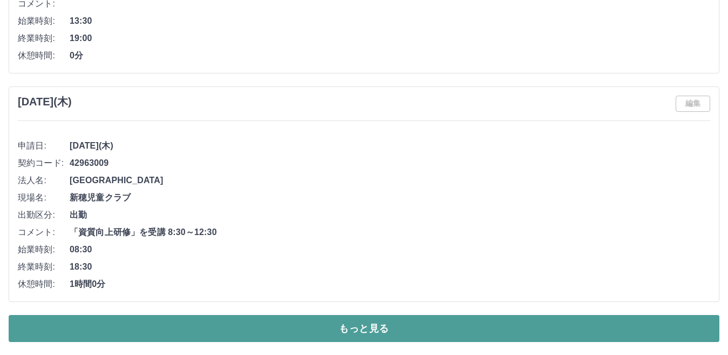
click at [349, 324] on button "もっと見る" at bounding box center [364, 328] width 711 height 27
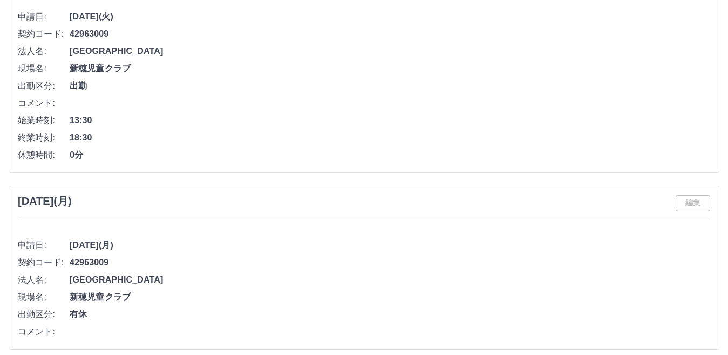
scroll to position [39160, 0]
